Goal: Task Accomplishment & Management: Manage account settings

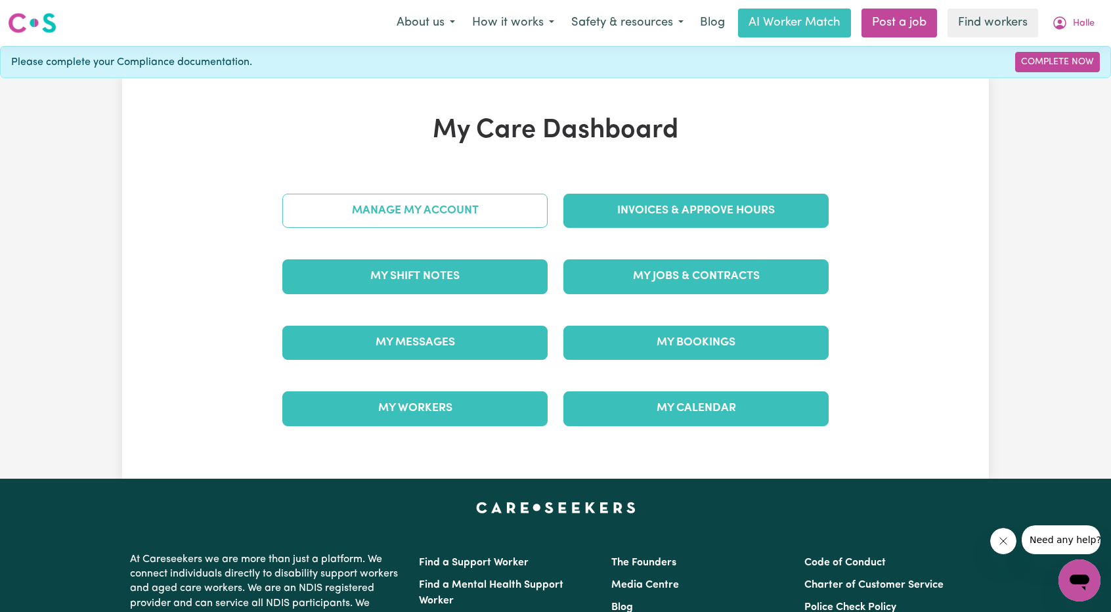
click at [485, 216] on link "Manage My Account" at bounding box center [414, 211] width 265 height 34
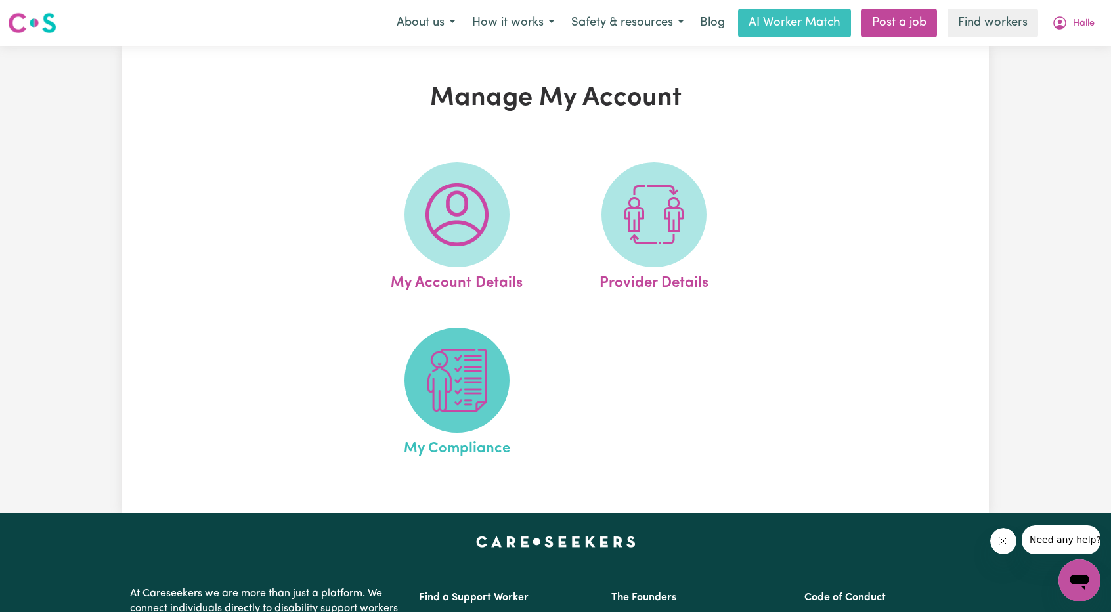
click at [461, 399] on img at bounding box center [457, 380] width 63 height 63
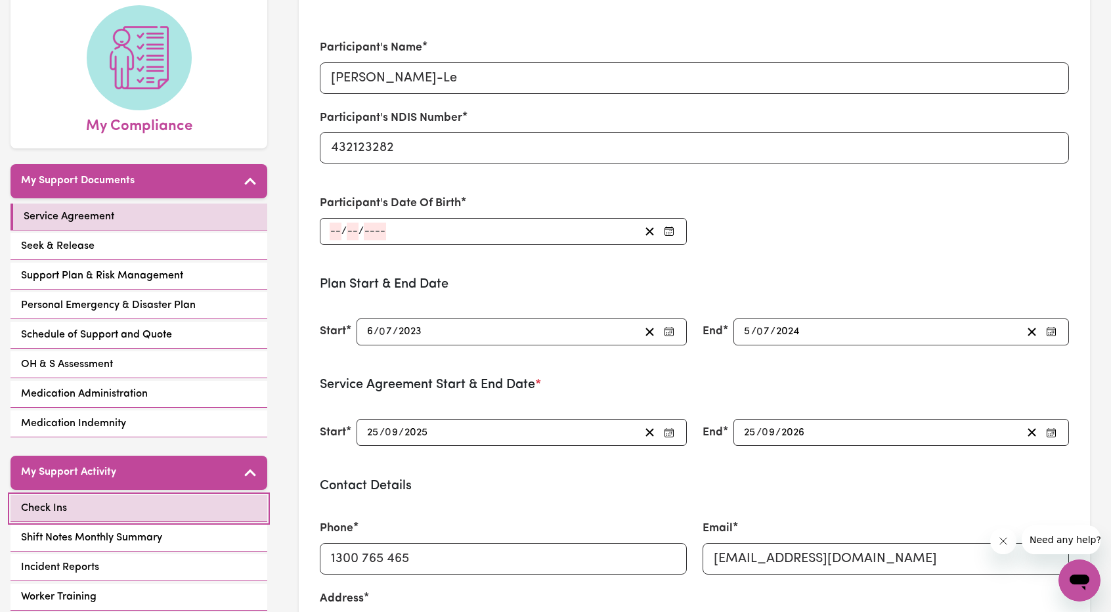
click at [146, 495] on link "Check Ins" at bounding box center [139, 508] width 257 height 27
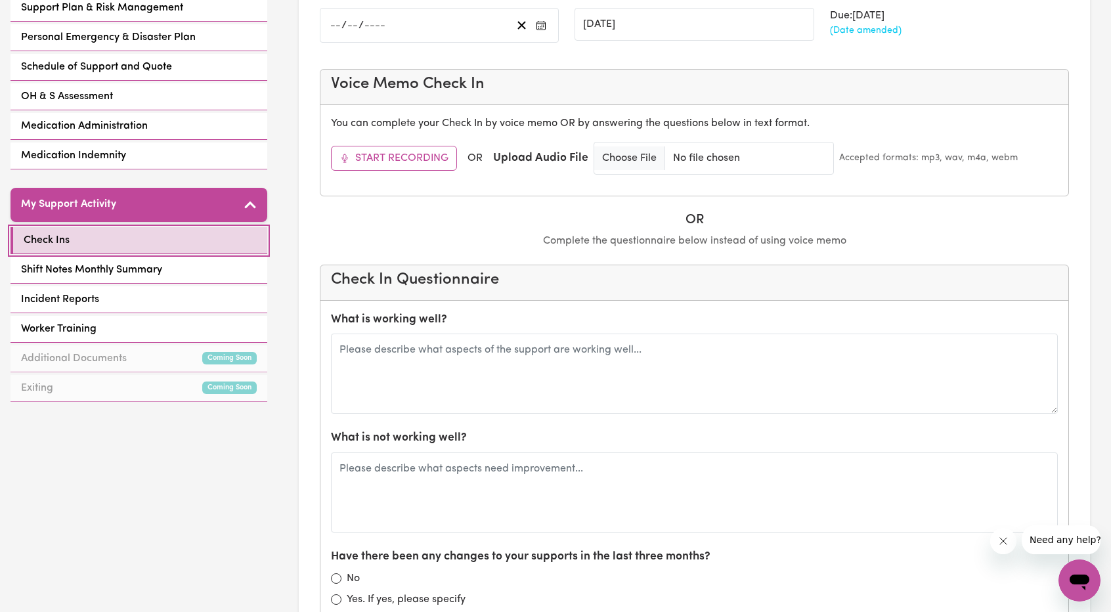
scroll to position [460, 0]
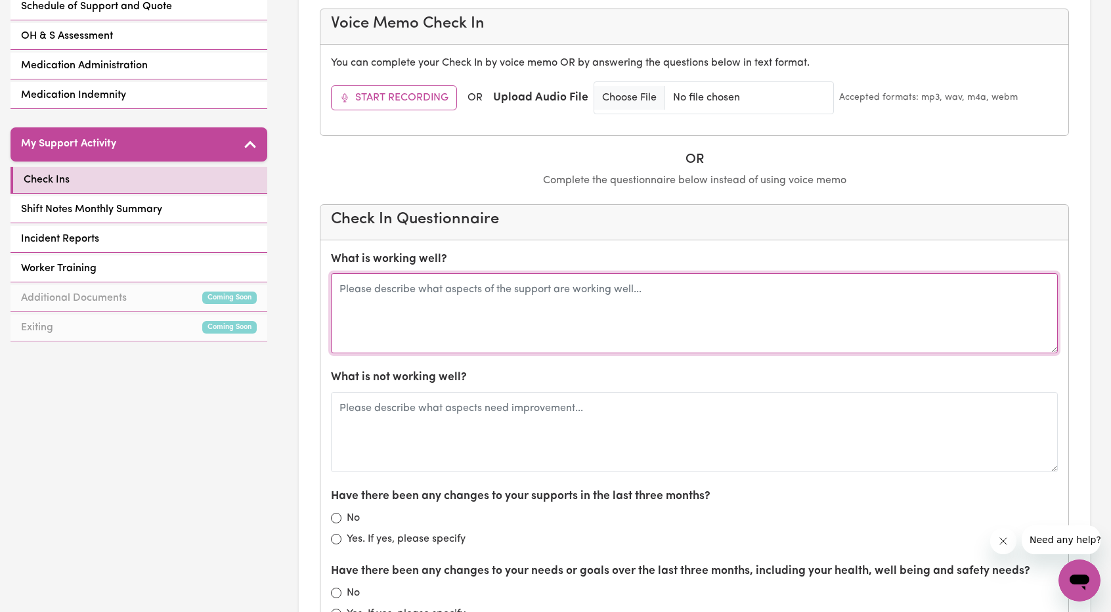
click at [494, 321] on textarea at bounding box center [694, 313] width 727 height 80
type textarea "Call with [PERSON_NAME], Last time spoke with Halle [DATE]. All is going well"
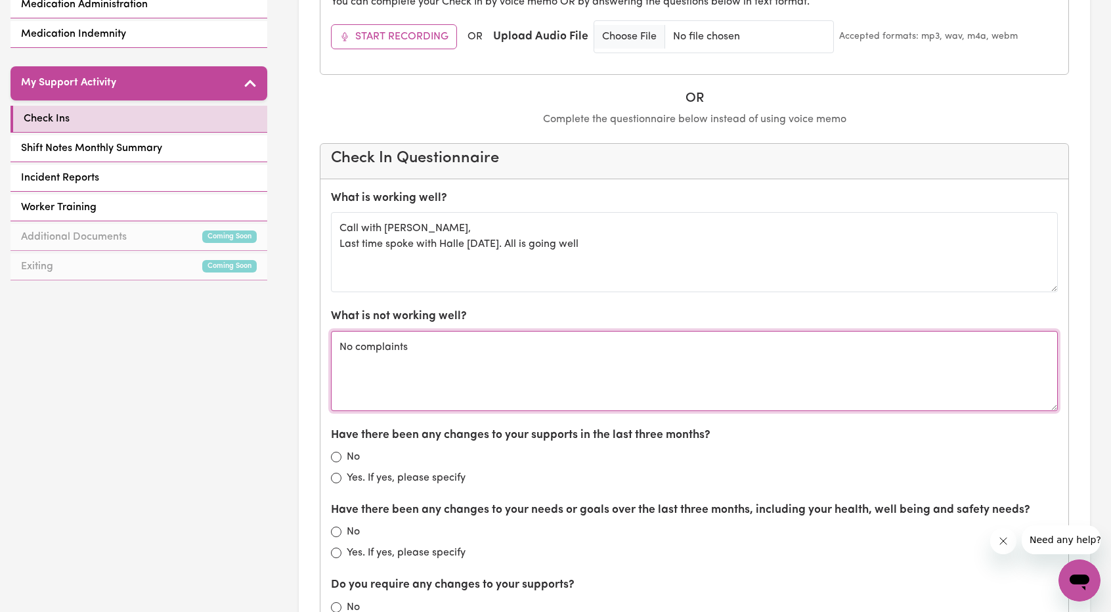
scroll to position [657, 0]
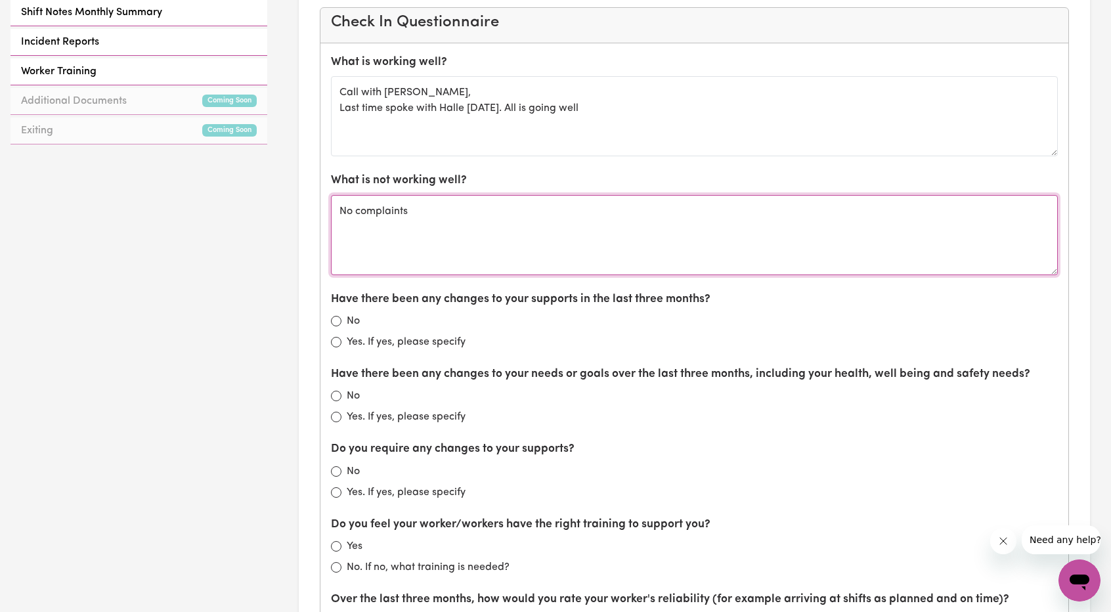
type textarea "No complaints"
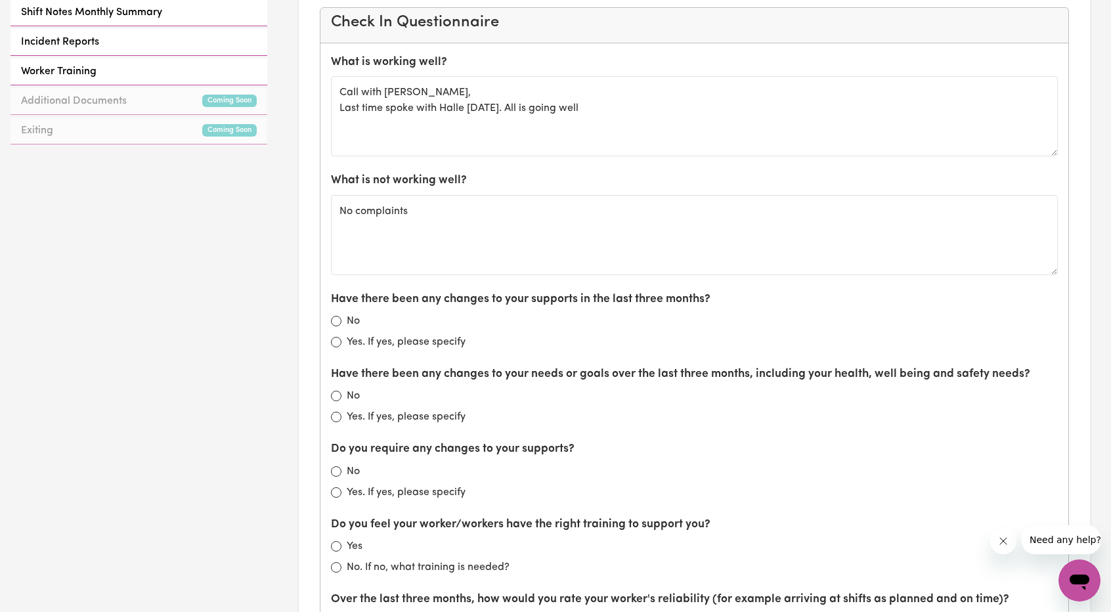
click at [330, 317] on div "What is working well? Call with [PERSON_NAME], Last time spoke with [PERSON_NAM…" at bounding box center [695, 578] width 748 height 1071
click at [332, 322] on div "No" at bounding box center [694, 321] width 727 height 16
click at [349, 321] on label "No" at bounding box center [353, 321] width 13 height 16
click at [342, 321] on input "No" at bounding box center [336, 321] width 11 height 11
radio input "true"
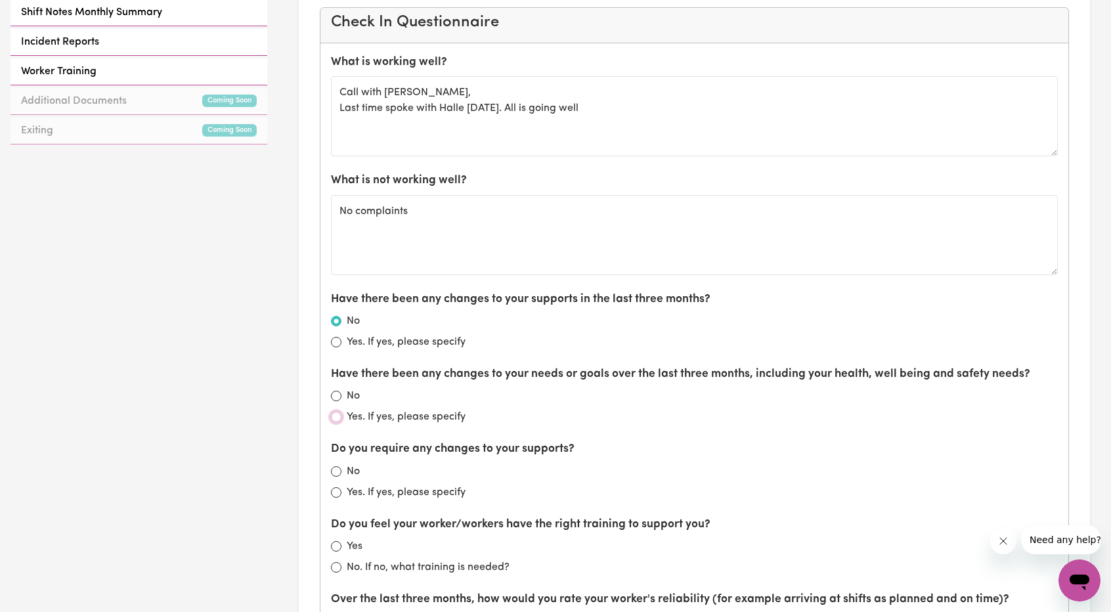
click at [332, 414] on input "Yes. If yes, please specify" at bounding box center [336, 417] width 11 height 11
radio input "true"
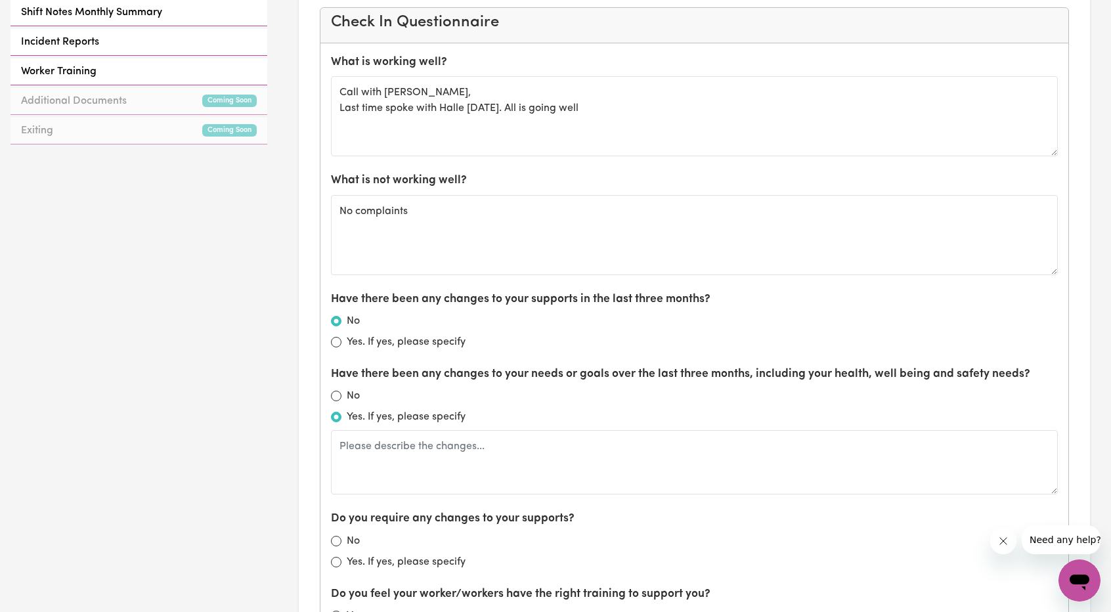
click at [381, 420] on label "Yes. If yes, please specify" at bounding box center [406, 417] width 119 height 16
click at [342, 420] on input "Yes. If yes, please specify" at bounding box center [336, 417] width 11 height 11
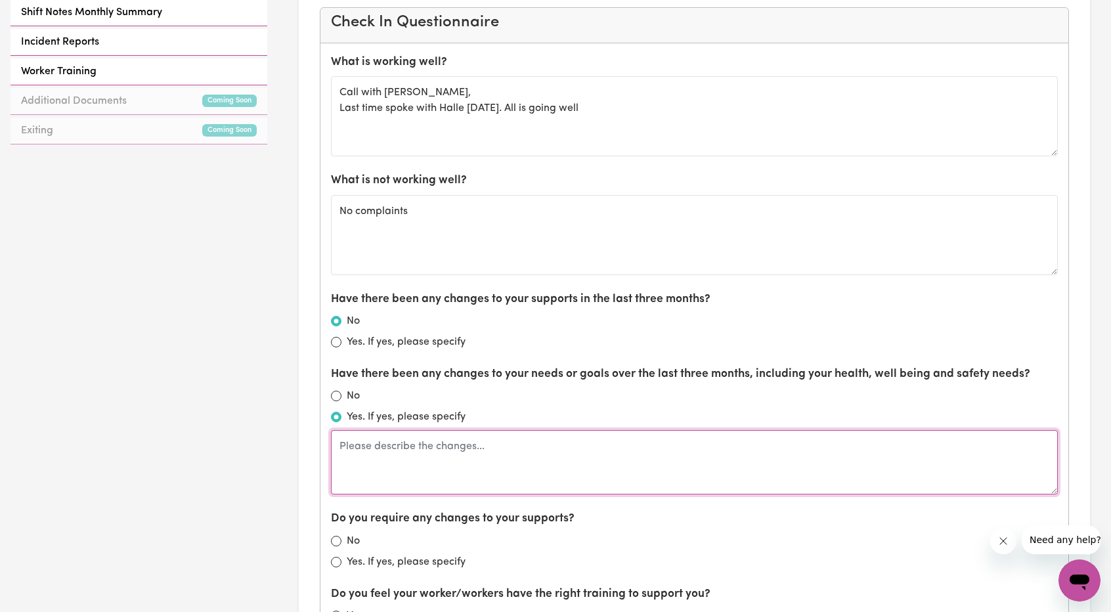
click at [387, 443] on textarea at bounding box center [694, 462] width 727 height 64
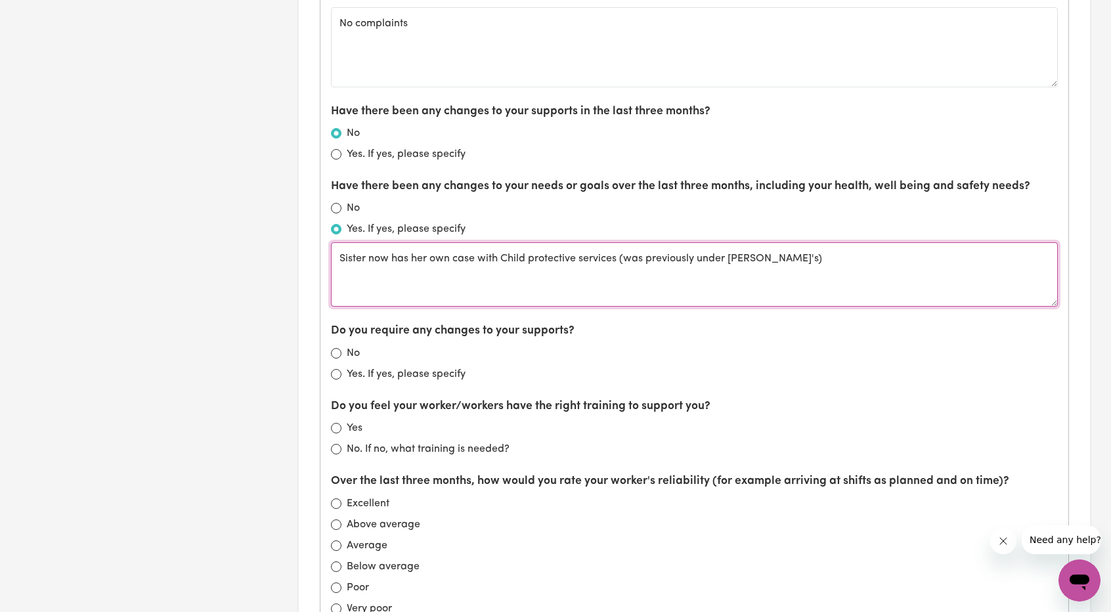
scroll to position [854, 0]
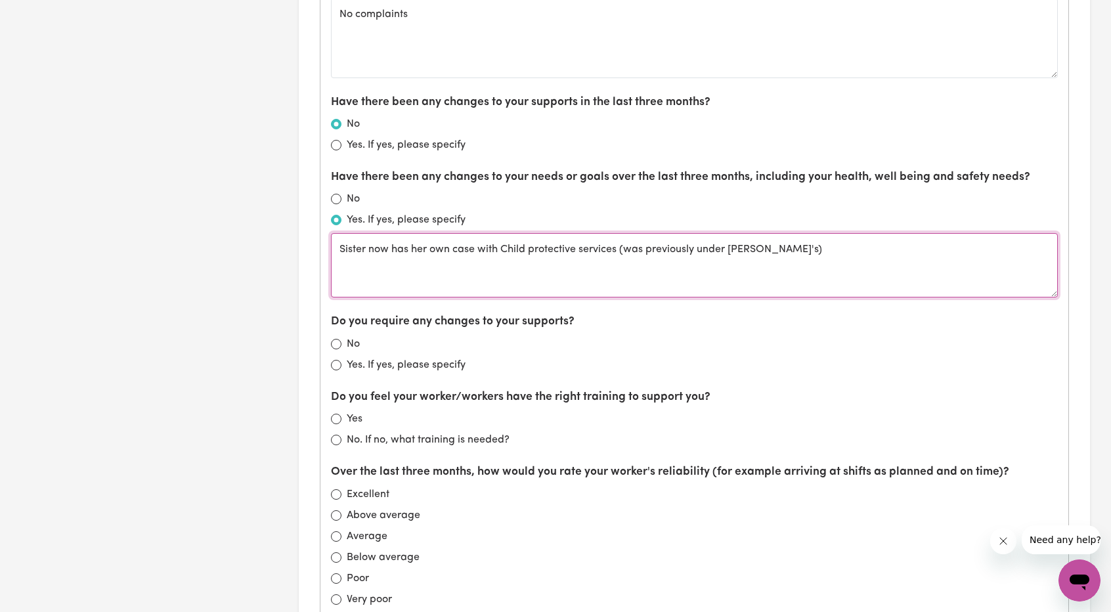
type textarea "Sister now has her own case with Child protective services (was previously unde…"
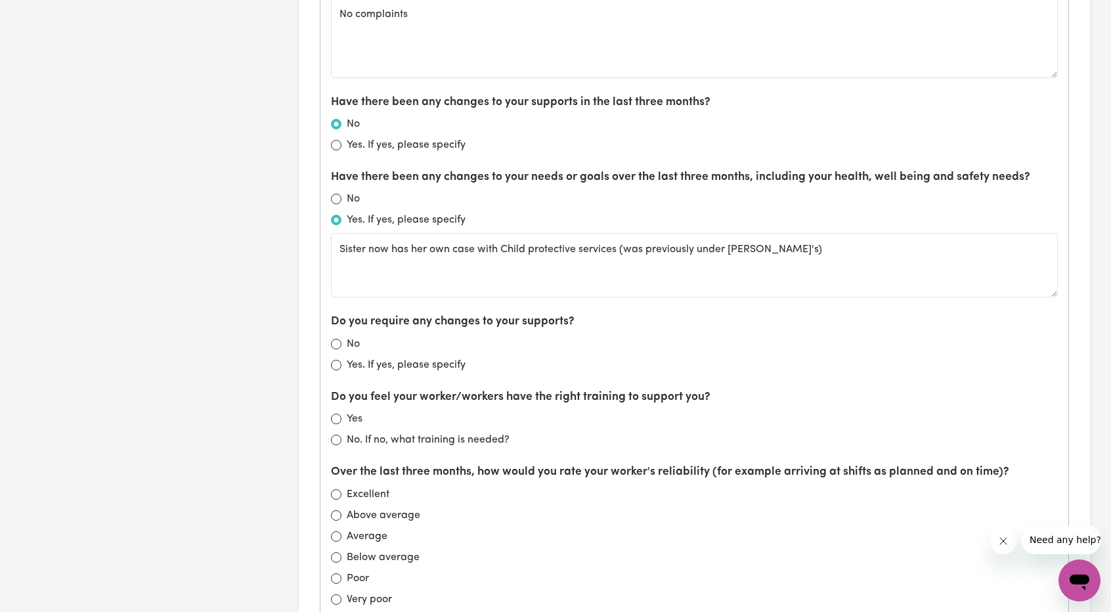
click at [337, 336] on div "No" at bounding box center [694, 344] width 727 height 16
click at [339, 340] on input "No" at bounding box center [336, 344] width 11 height 11
radio input "true"
click at [336, 414] on input "Yes" at bounding box center [336, 419] width 11 height 11
radio input "true"
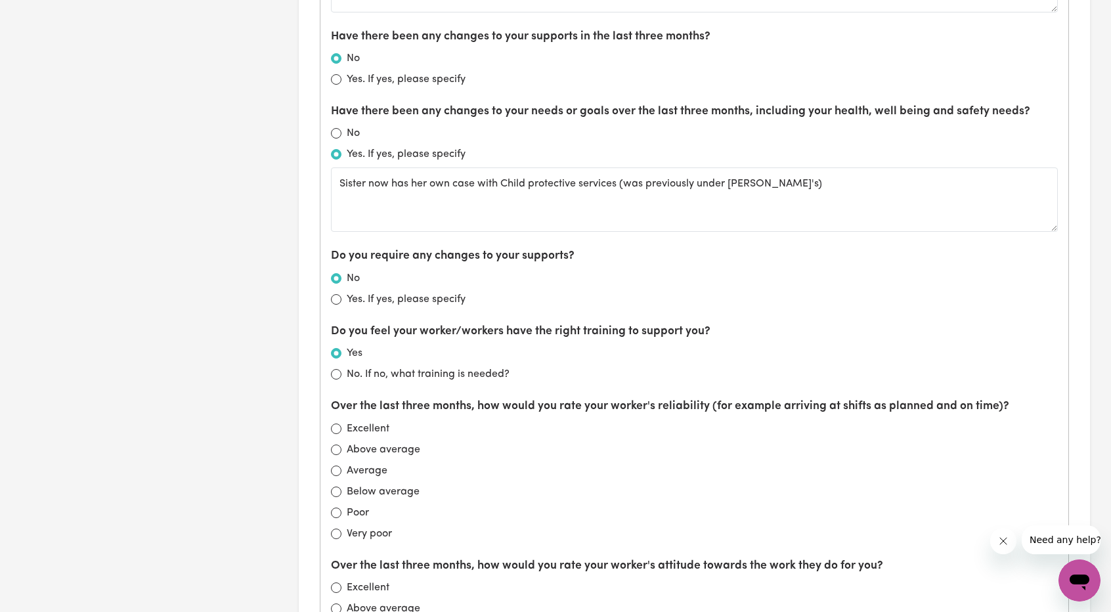
click at [334, 429] on div "Excellent" at bounding box center [694, 429] width 727 height 16
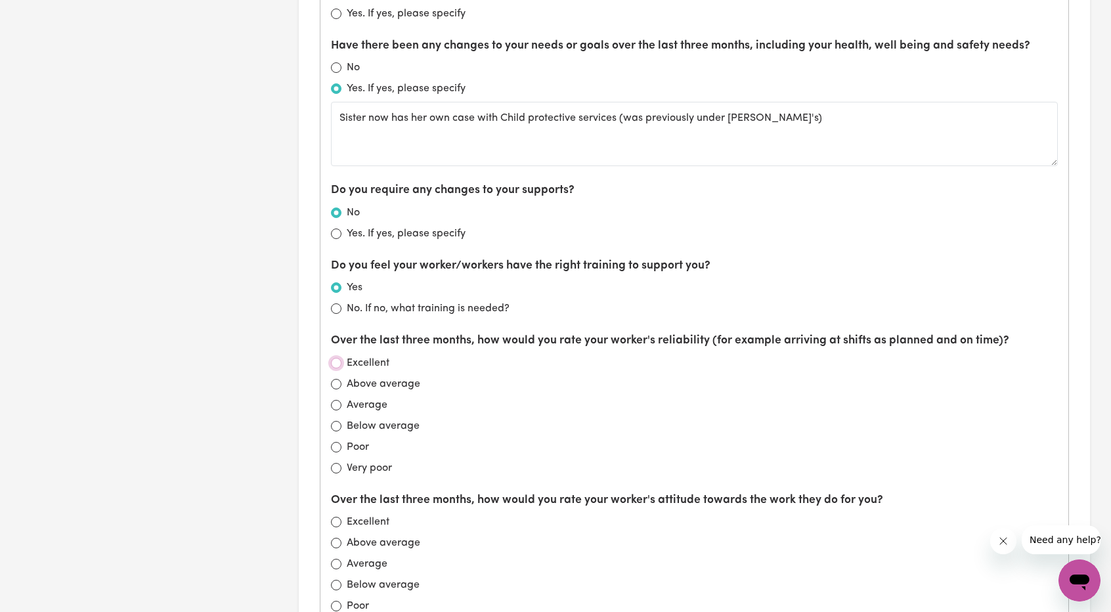
click at [332, 358] on input "Excellent" at bounding box center [336, 363] width 11 height 11
radio input "true"
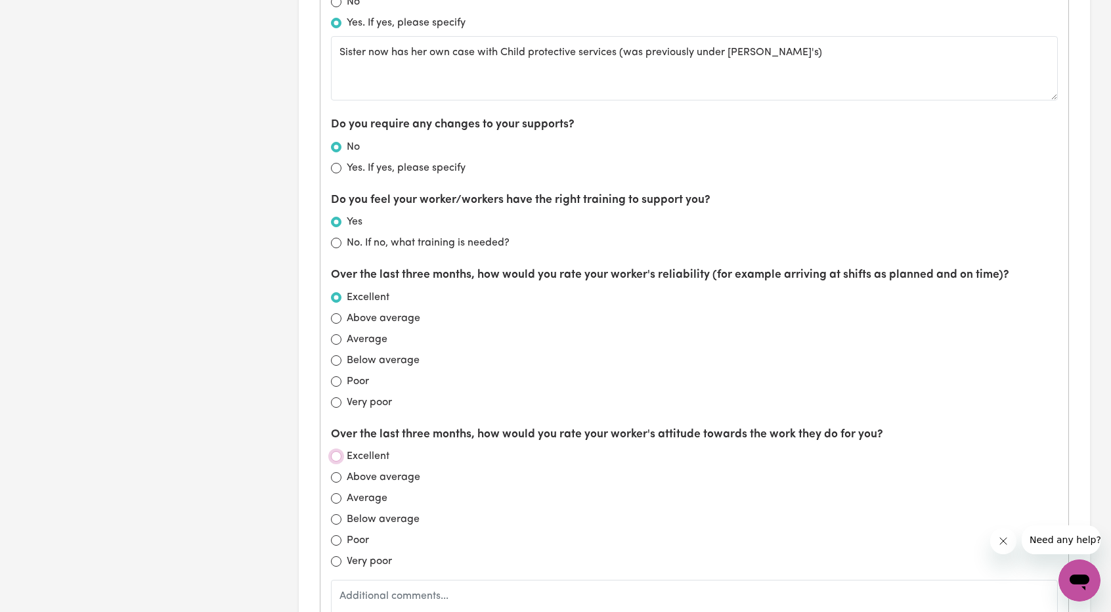
click at [338, 451] on input "Excellent" at bounding box center [336, 456] width 11 height 11
radio input "true"
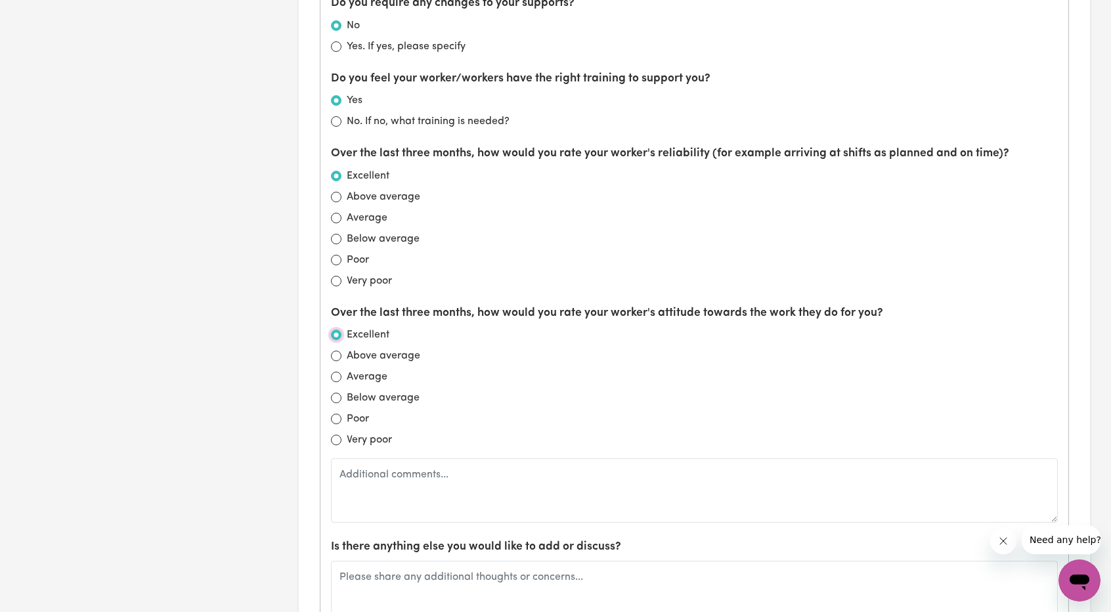
scroll to position [1314, 0]
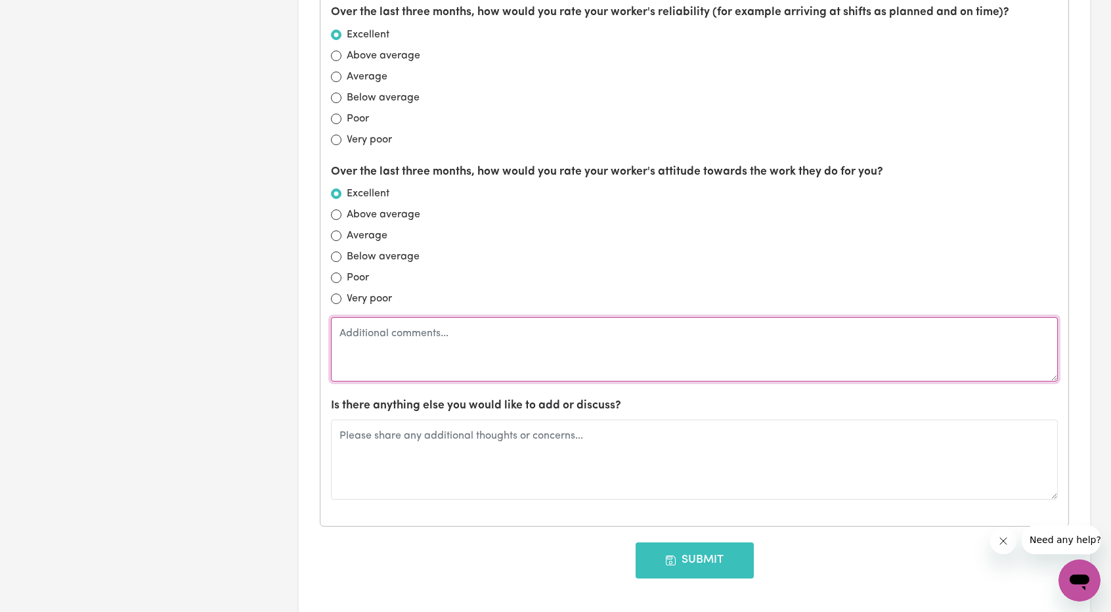
click at [391, 367] on textarea at bounding box center [694, 349] width 727 height 64
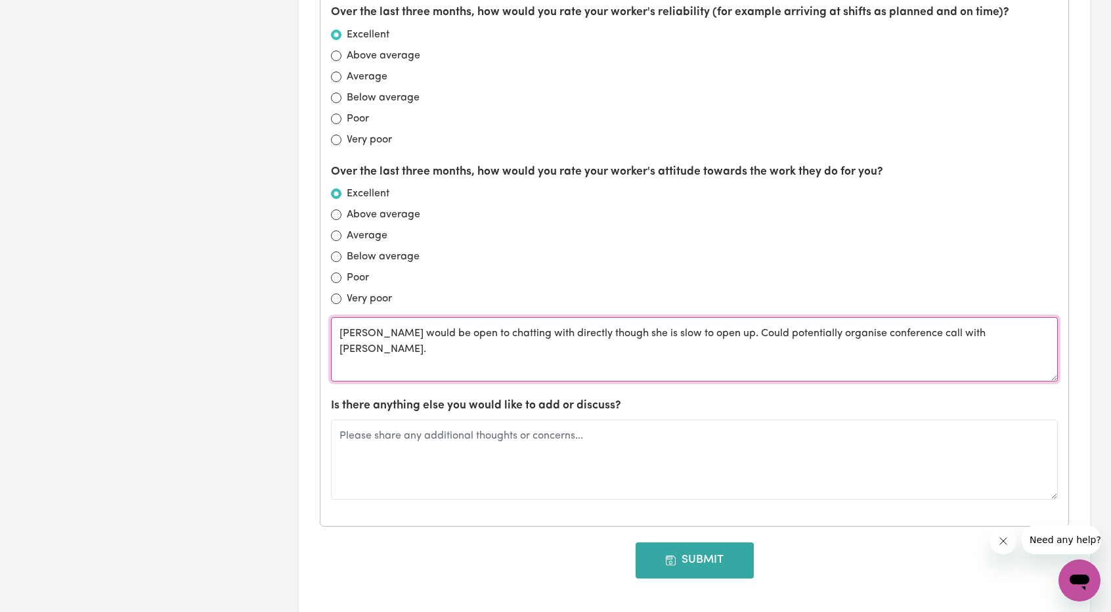
type textarea "[PERSON_NAME] would be open to chatting with directly though she is slow to ope…"
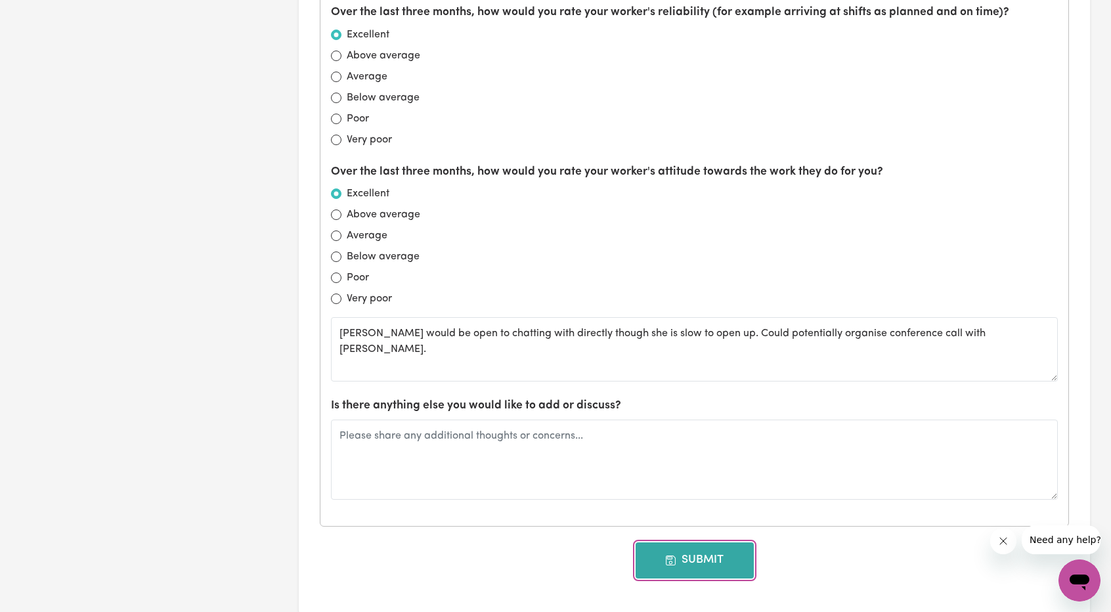
click at [659, 543] on button "Submit" at bounding box center [695, 560] width 118 height 35
type input "[DATE]"
radio input "false"
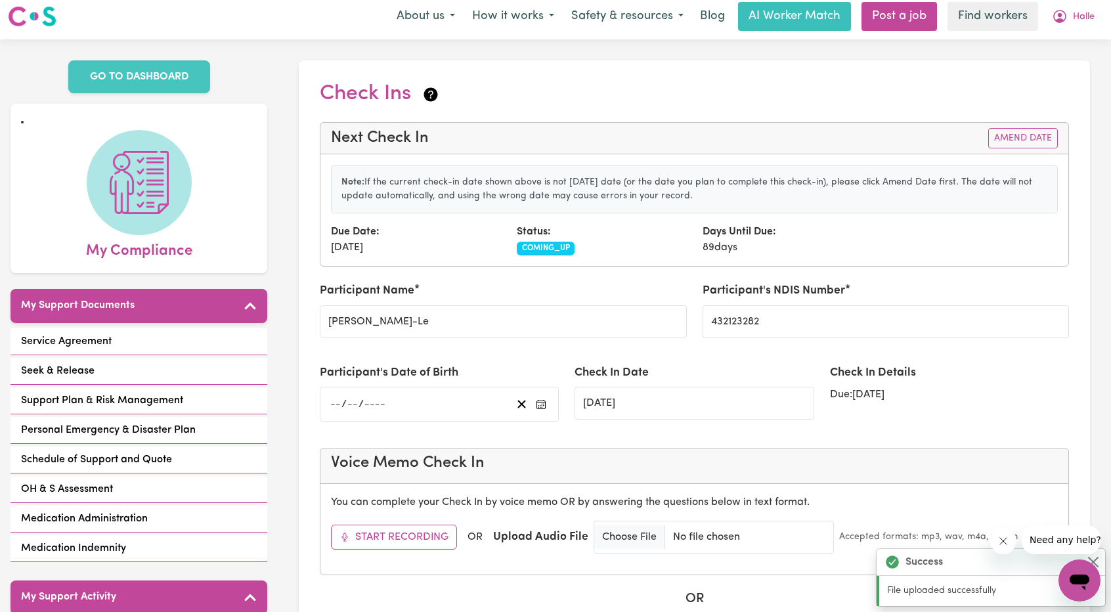
scroll to position [0, 0]
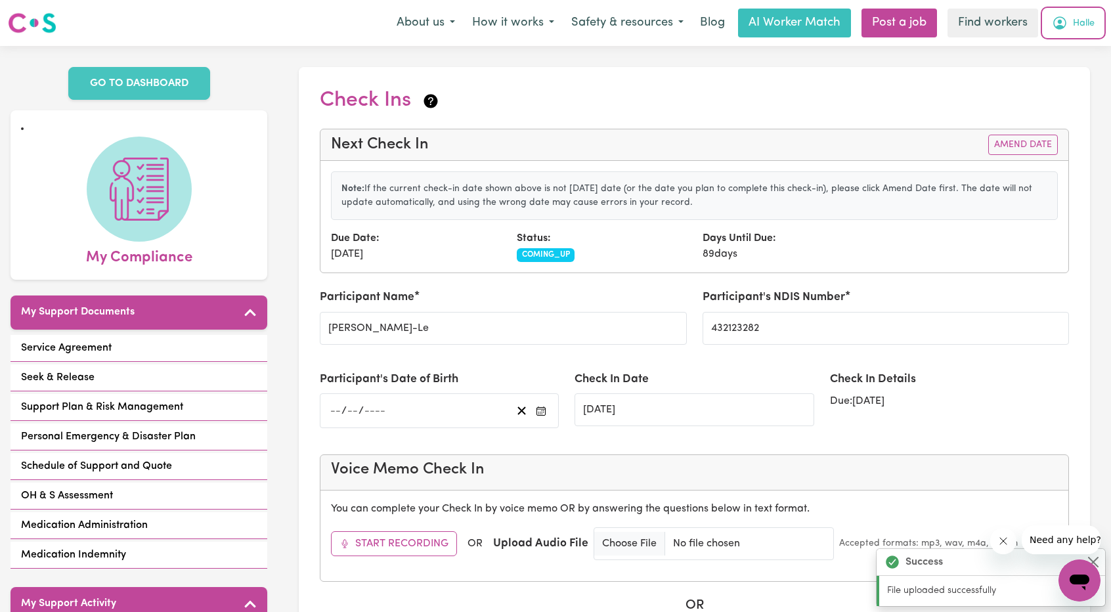
drag, startPoint x: 1066, startPoint y: 29, endPoint x: 1060, endPoint y: 35, distance: 8.8
click at [1066, 29] on icon "My Account" at bounding box center [1060, 23] width 16 height 16
click at [1019, 56] on link "My Dashboard" at bounding box center [1051, 51] width 104 height 25
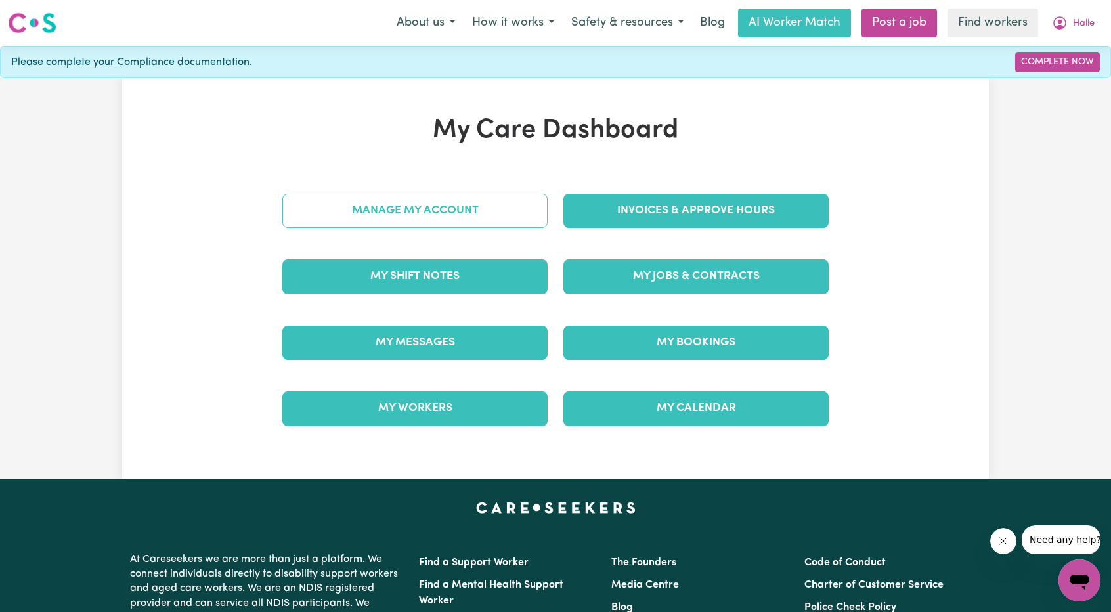
click at [505, 215] on link "Manage My Account" at bounding box center [414, 211] width 265 height 34
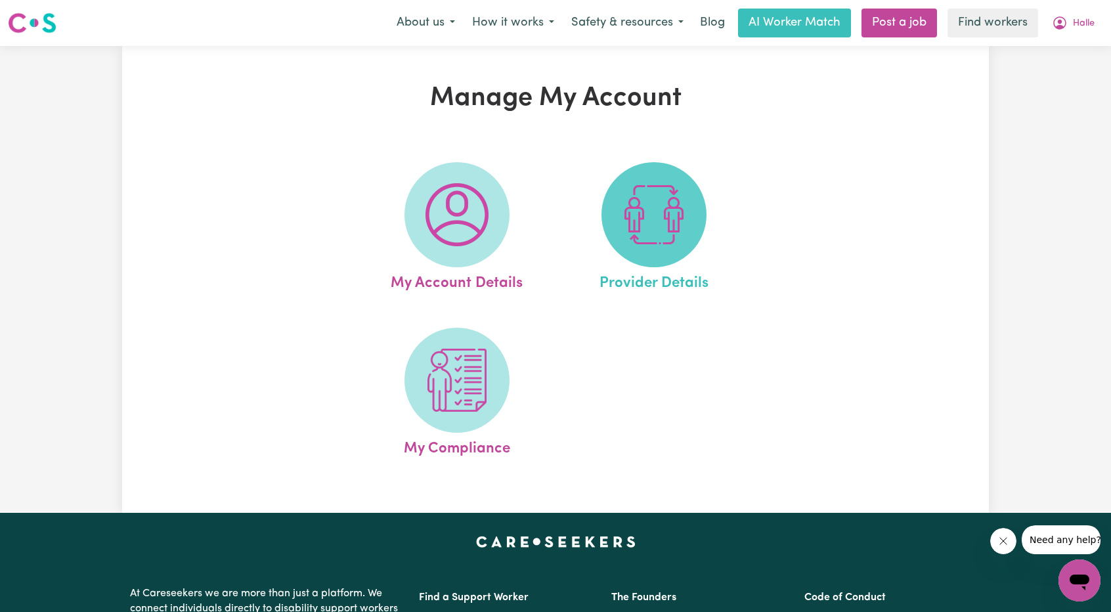
click at [621, 239] on span at bounding box center [654, 214] width 105 height 105
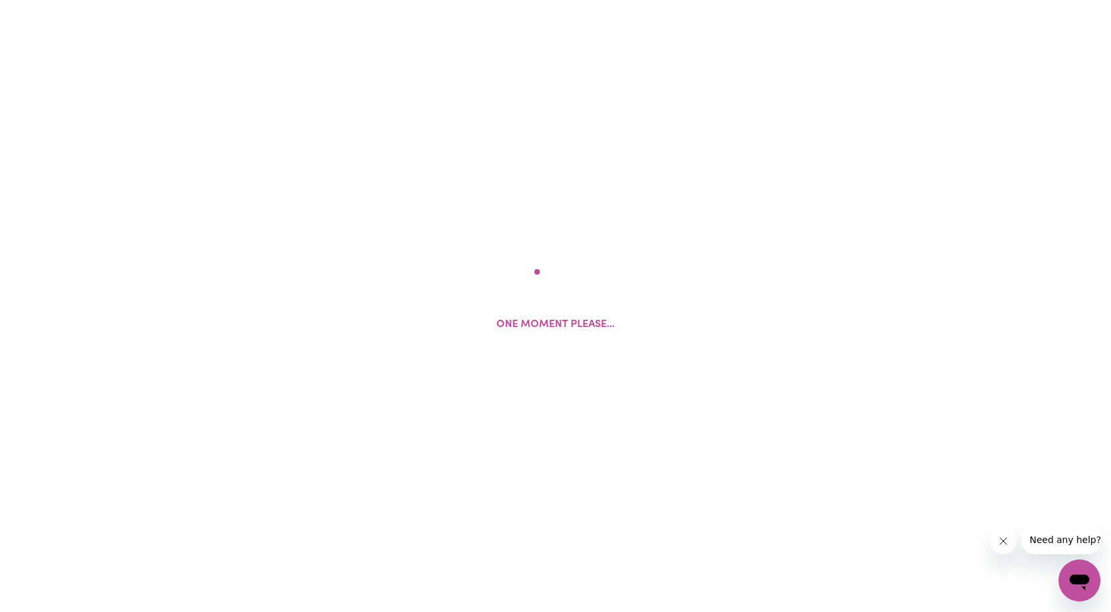
select select "NDIS_FUNDING_PLAN_MANAGED"
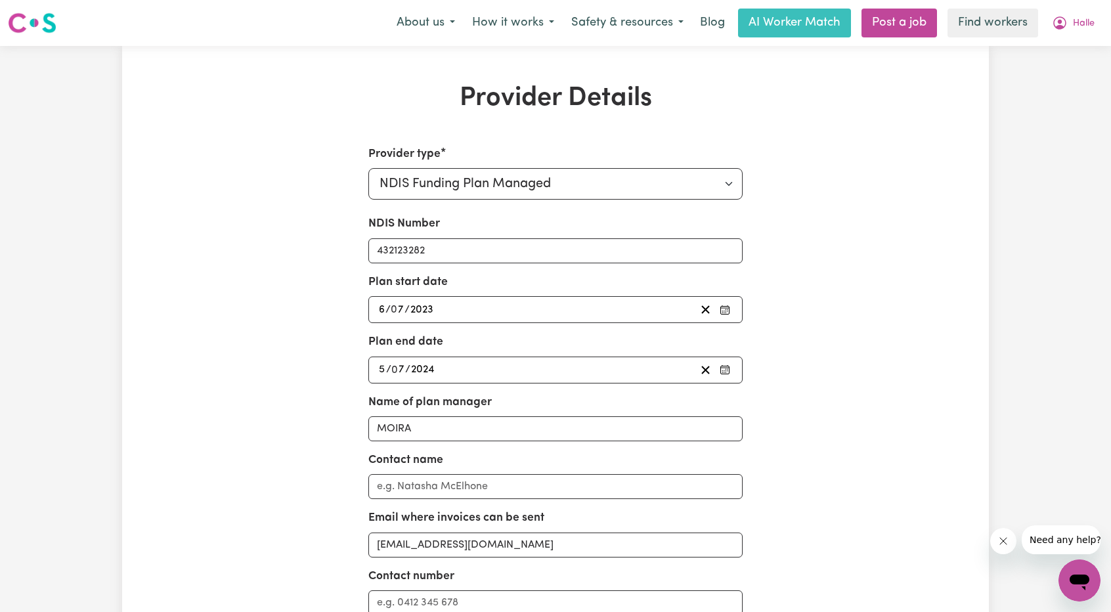
click at [544, 311] on div "[DATE] 6 / 0 7 / 2023" at bounding box center [536, 310] width 319 height 18
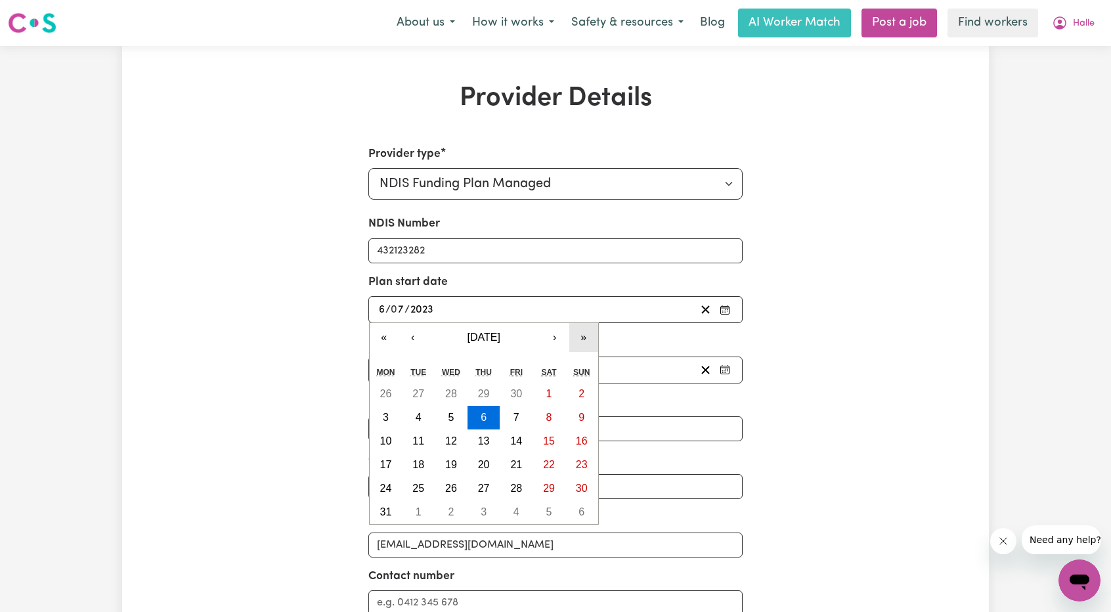
click at [583, 340] on button "»" at bounding box center [583, 337] width 29 height 29
click at [411, 336] on button "‹" at bounding box center [413, 337] width 29 height 29
click at [388, 441] on abbr "15" at bounding box center [386, 440] width 12 height 11
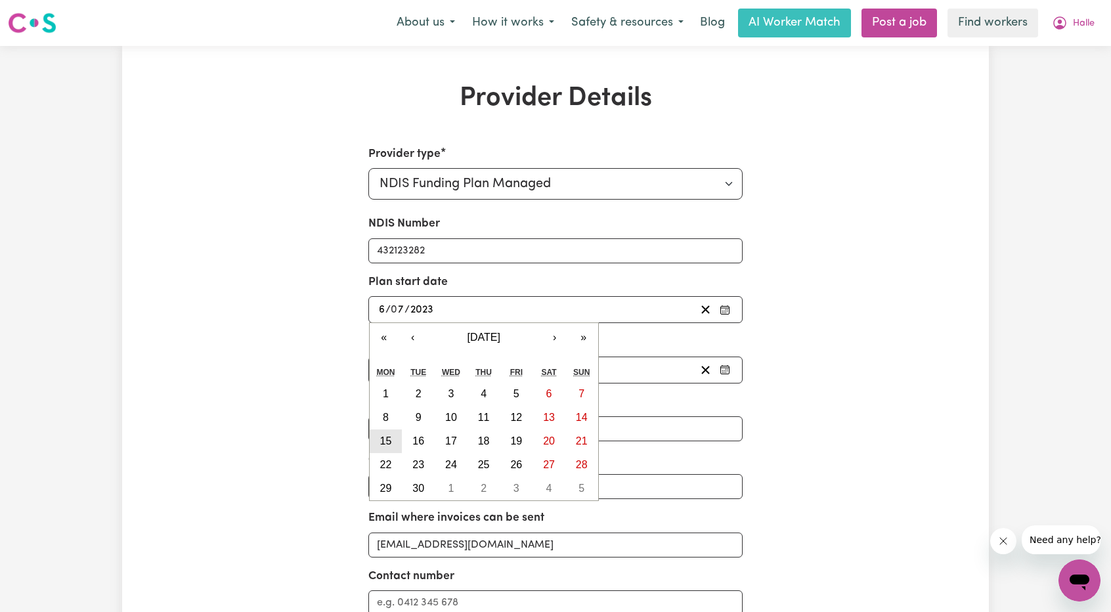
type input "[DATE]"
type input "15"
type input "4"
type input "2024"
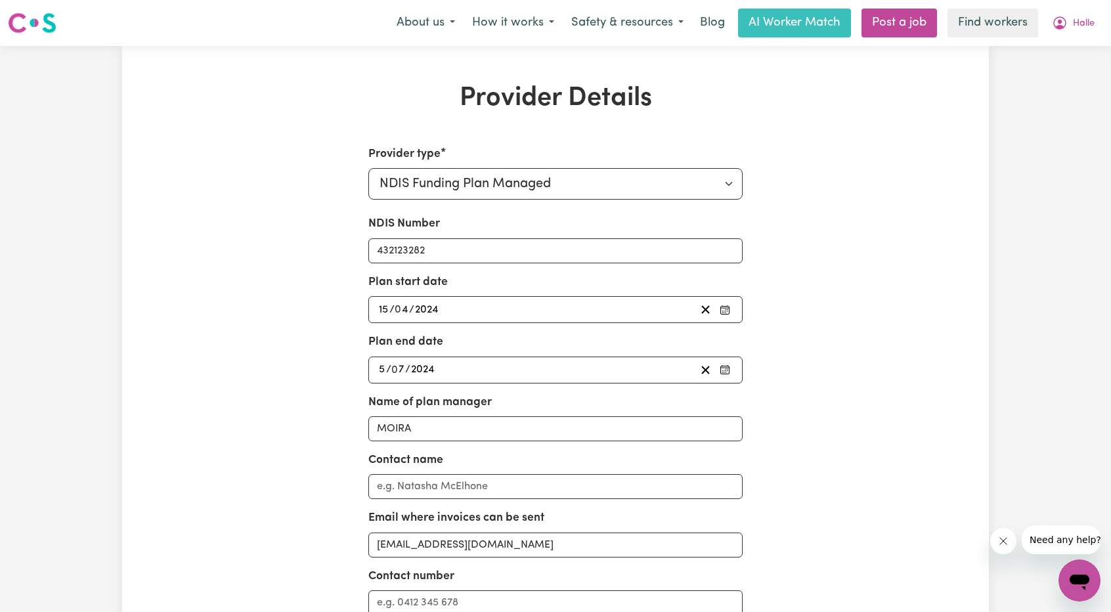
click at [533, 372] on div "[DATE] 5 / 0 7 / 2024" at bounding box center [536, 370] width 319 height 18
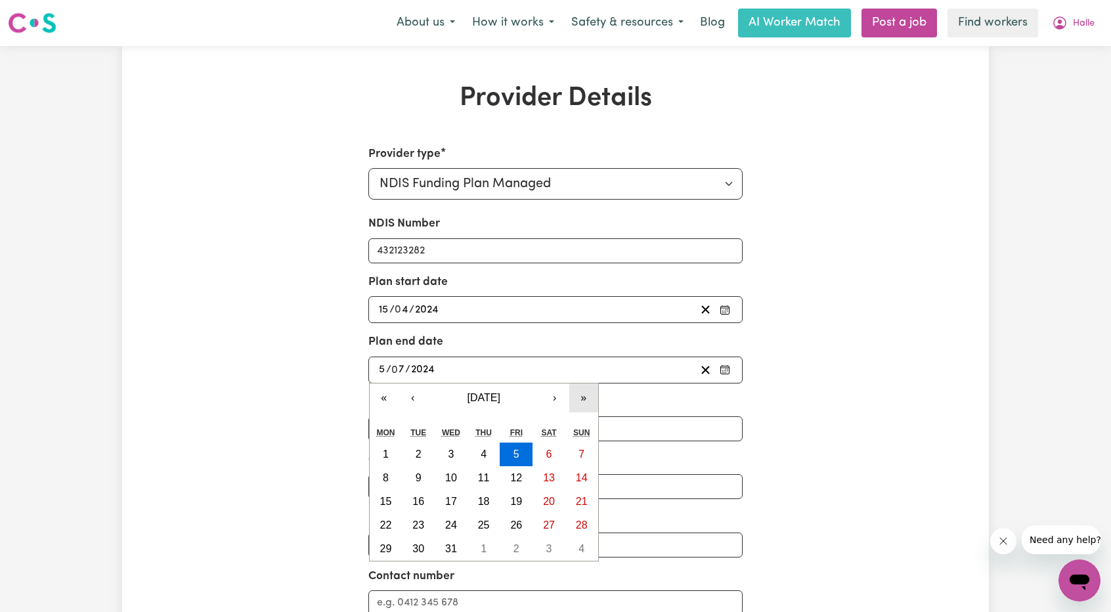
click at [573, 400] on button "»" at bounding box center [583, 398] width 29 height 29
click at [426, 401] on button "‹" at bounding box center [413, 398] width 29 height 29
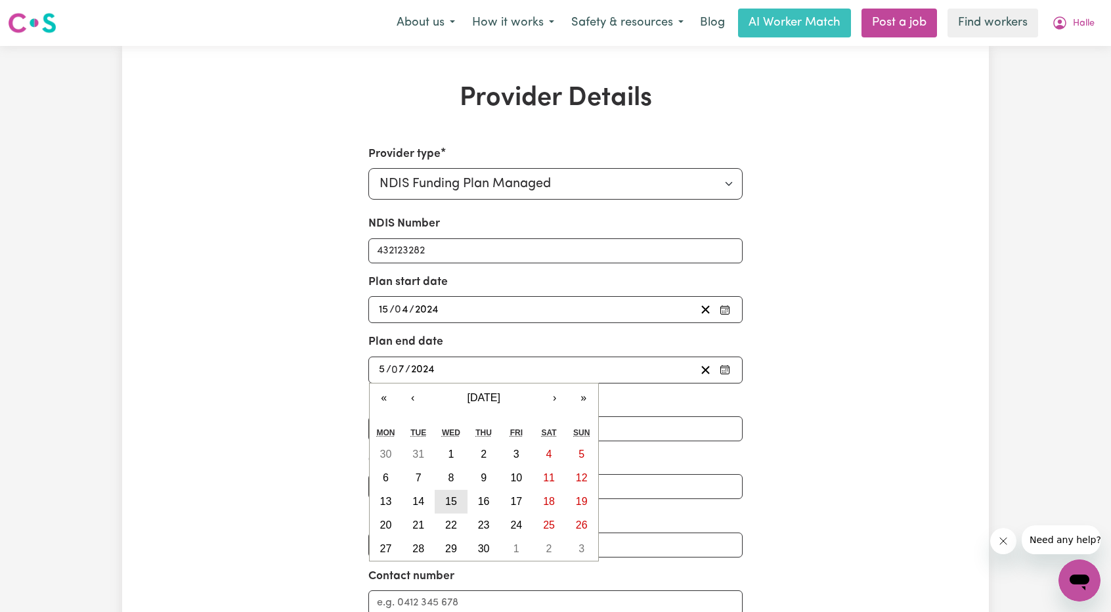
click at [456, 497] on abbr "15" at bounding box center [451, 501] width 12 height 11
type input "[DATE]"
type input "15"
type input "4"
type input "2026"
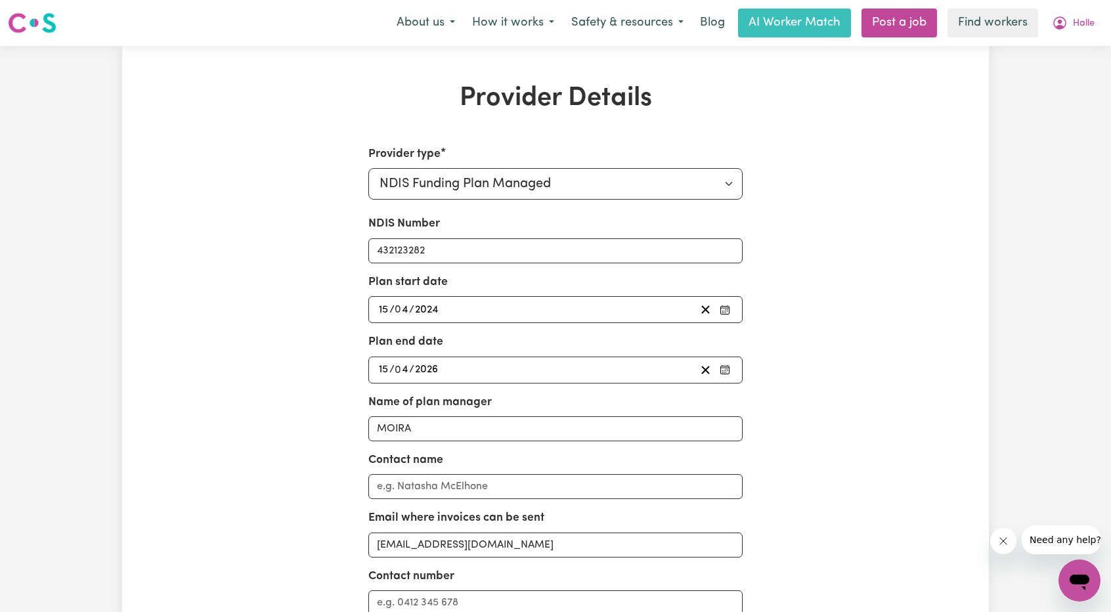
click at [212, 426] on div "Provider Details Provider type Select your provider type... Privately Aged Care…" at bounding box center [555, 415] width 867 height 665
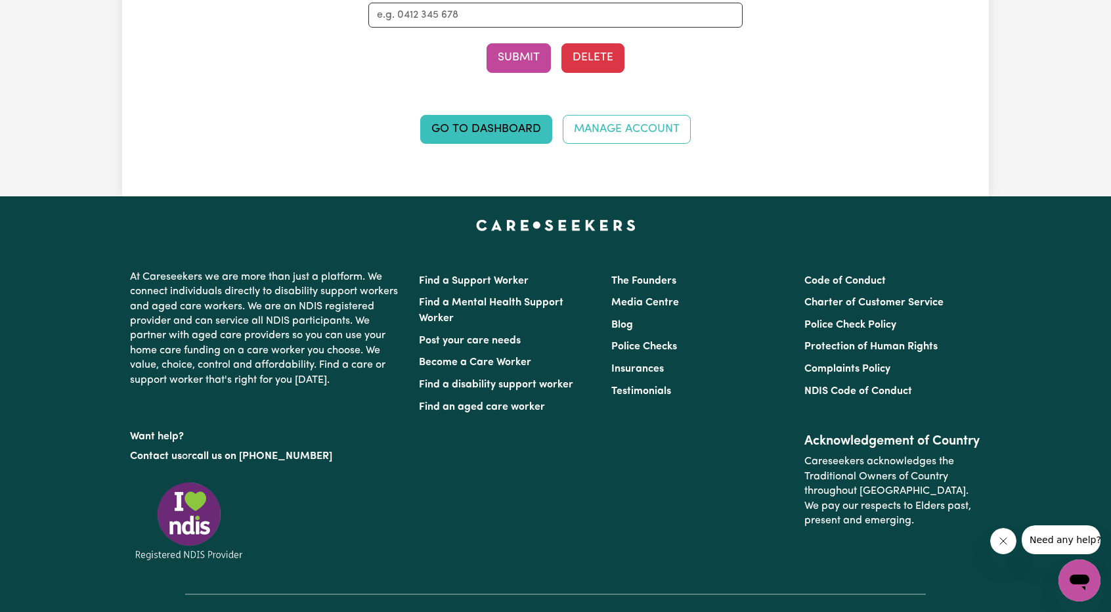
scroll to position [430, 0]
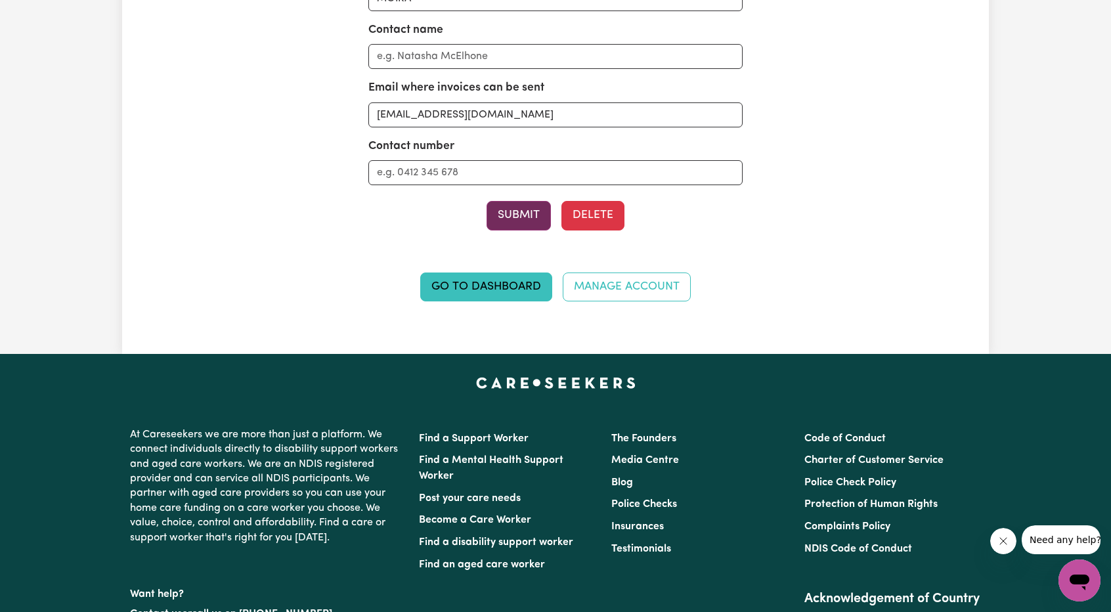
click at [531, 210] on button "Submit" at bounding box center [519, 215] width 64 height 29
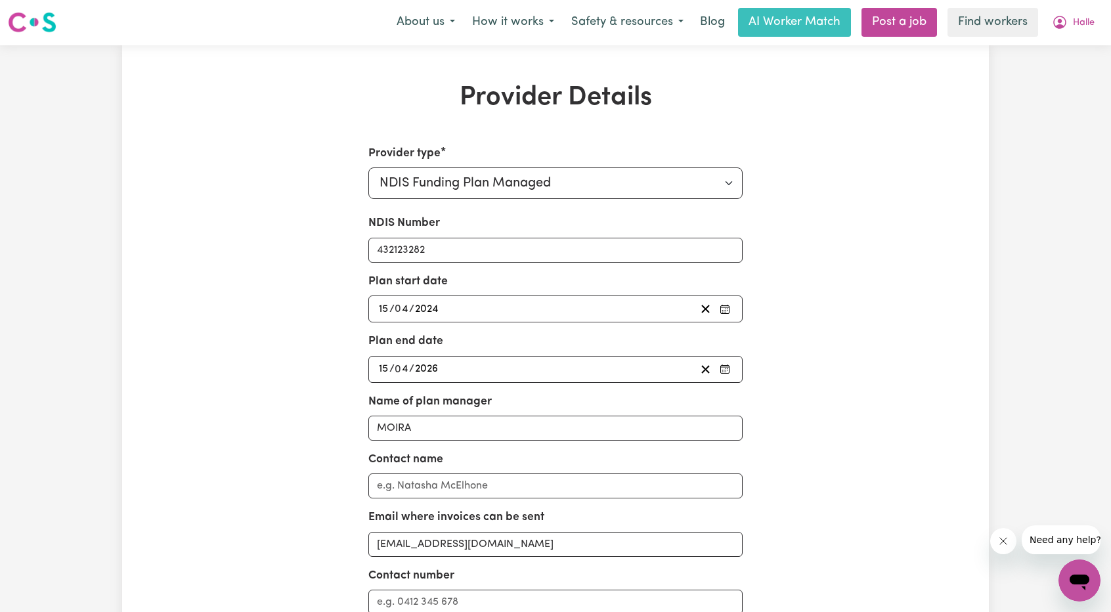
scroll to position [0, 0]
click at [1081, 30] on span "Halle" at bounding box center [1084, 23] width 22 height 14
click at [1092, 74] on link "Logout" at bounding box center [1051, 75] width 104 height 25
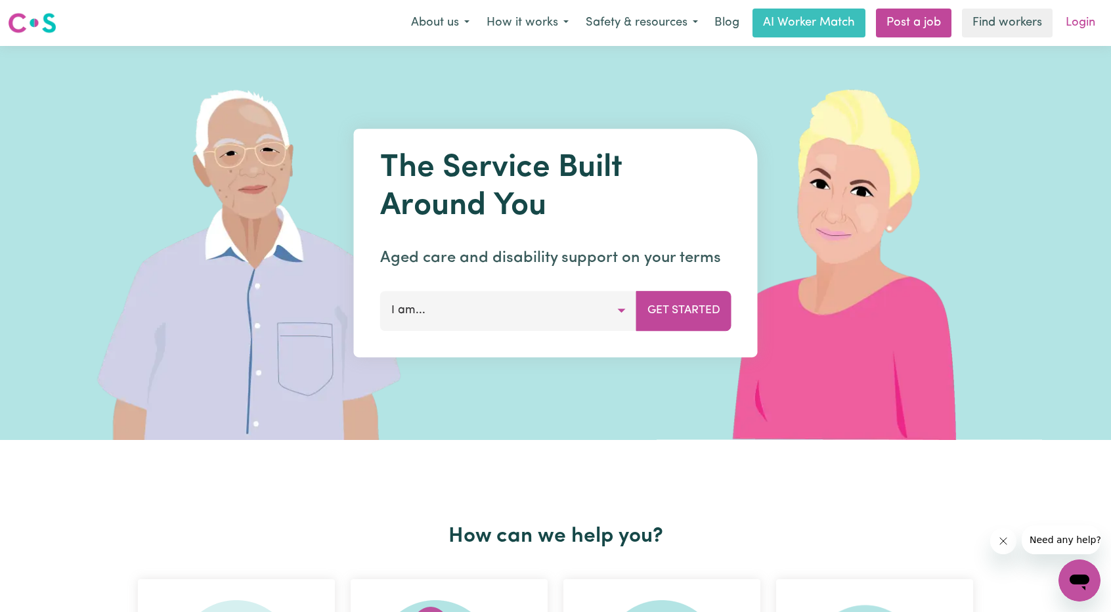
click at [1094, 22] on link "Login" at bounding box center [1080, 23] width 45 height 29
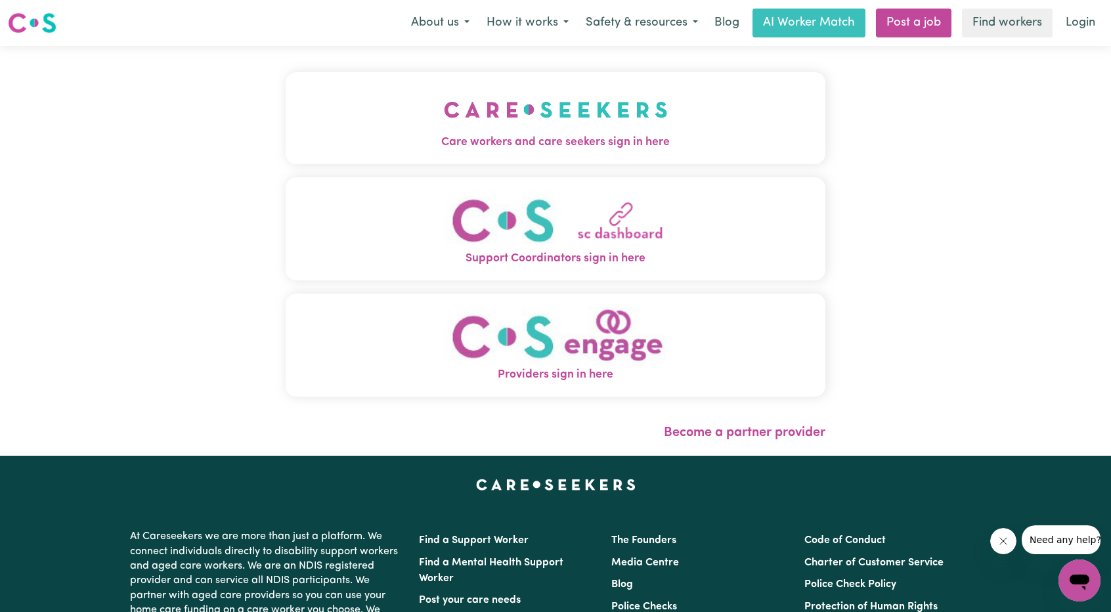
drag, startPoint x: 301, startPoint y: 130, endPoint x: 345, endPoint y: 130, distance: 43.4
click at [301, 130] on button "Care workers and care seekers sign in here" at bounding box center [556, 118] width 540 height 92
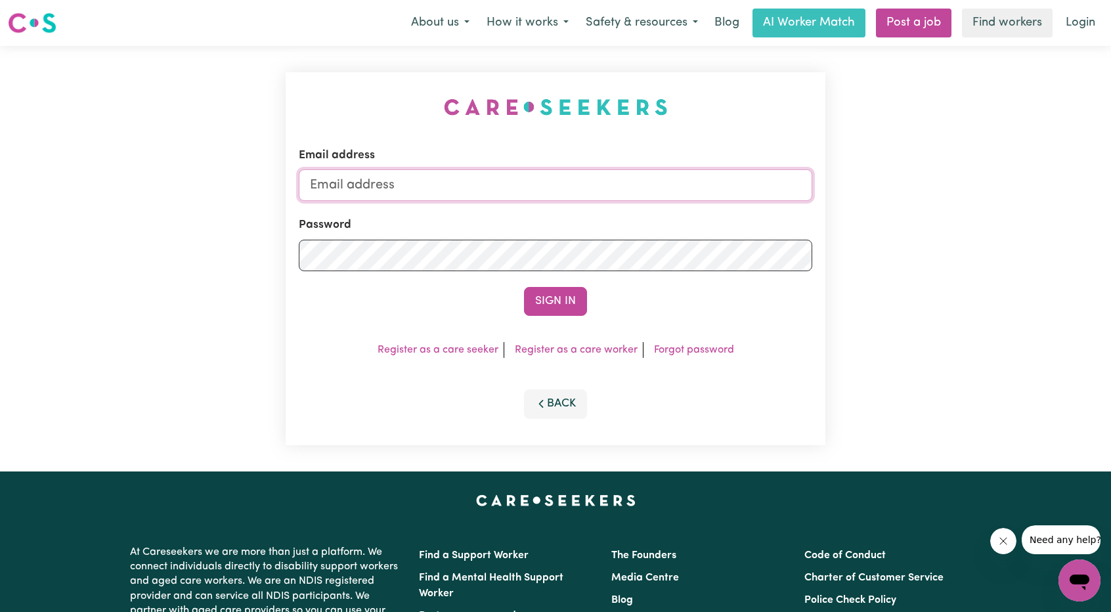
drag, startPoint x: 455, startPoint y: 190, endPoint x: 456, endPoint y: 183, distance: 8.0
click at [455, 190] on input "Email address" at bounding box center [556, 185] width 514 height 32
drag, startPoint x: 376, startPoint y: 180, endPoint x: 658, endPoint y: 194, distance: 282.8
click at [614, 189] on input "[EMAIL_ADDRESS][PERSON_NAME][DOMAIN_NAME]" at bounding box center [556, 185] width 514 height 32
type input "superuser~[EMAIL_ADDRESS][DOMAIN_NAME]"
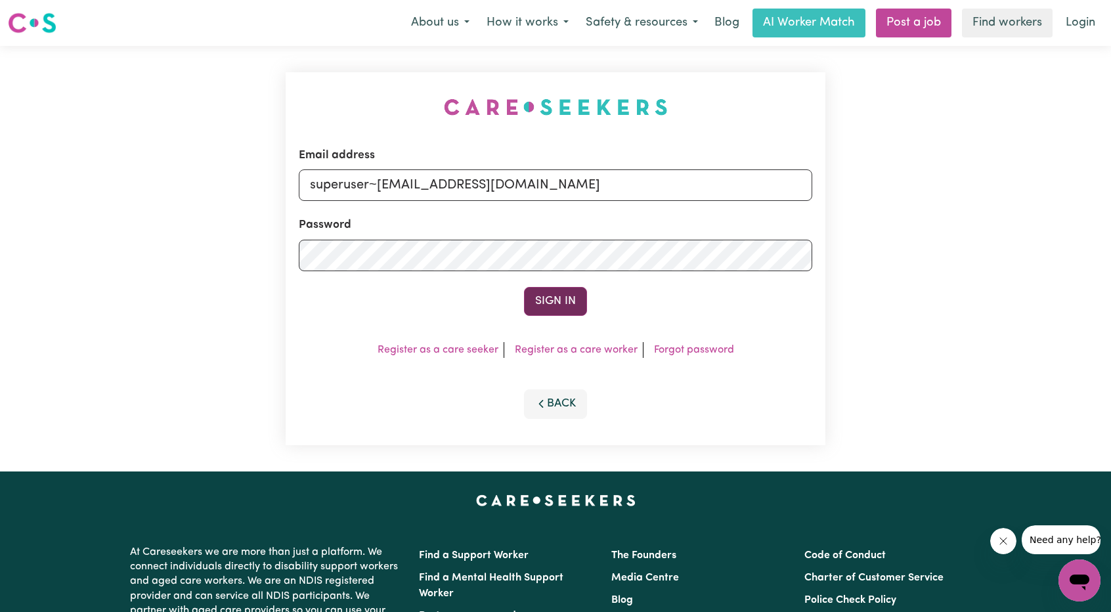
click at [552, 290] on button "Sign In" at bounding box center [555, 301] width 63 height 29
